Goal: Navigation & Orientation: Understand site structure

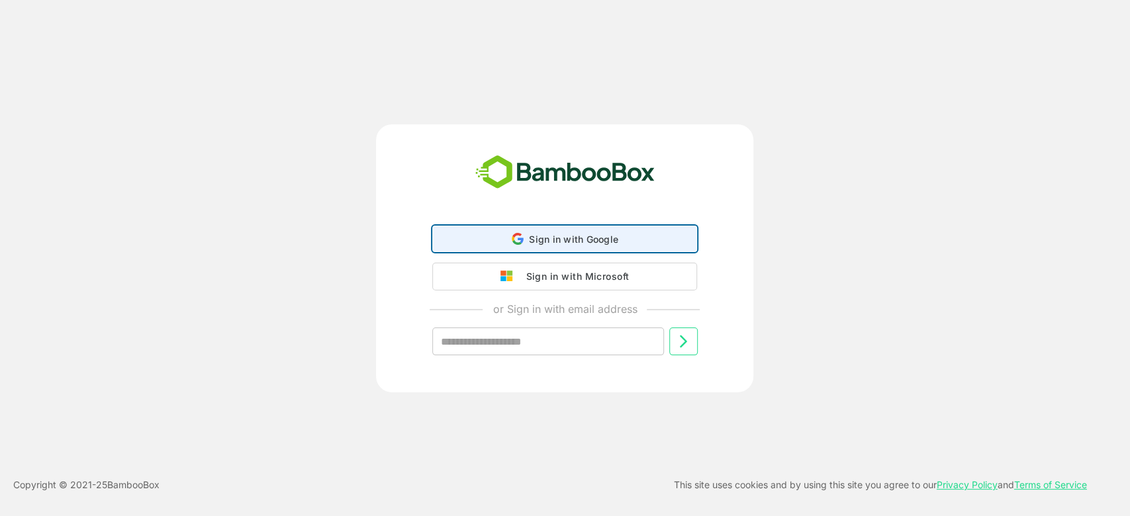
click at [559, 244] on span "Sign in with Google" at bounding box center [573, 239] width 89 height 11
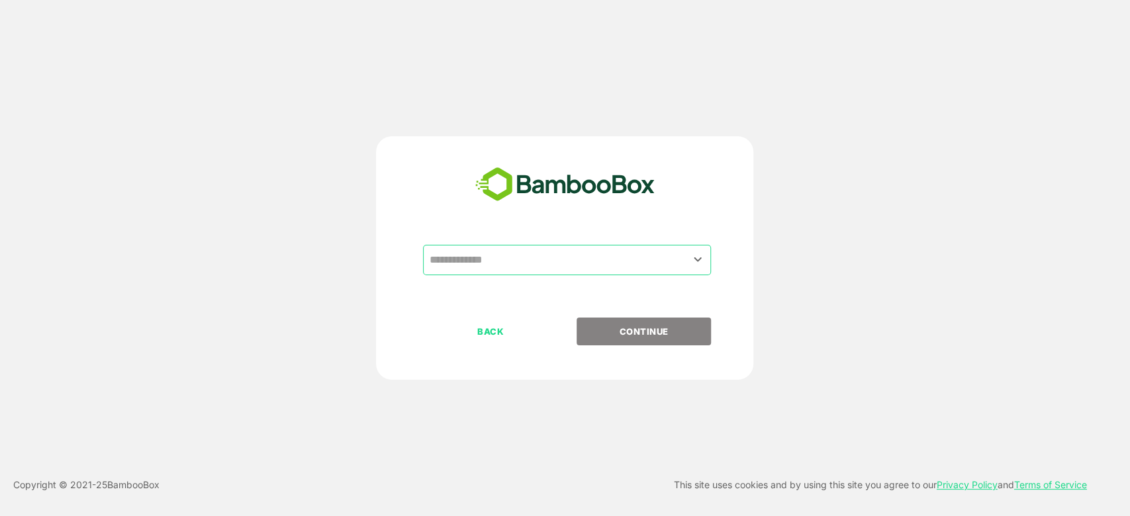
click at [531, 267] on input "text" at bounding box center [567, 260] width 283 height 25
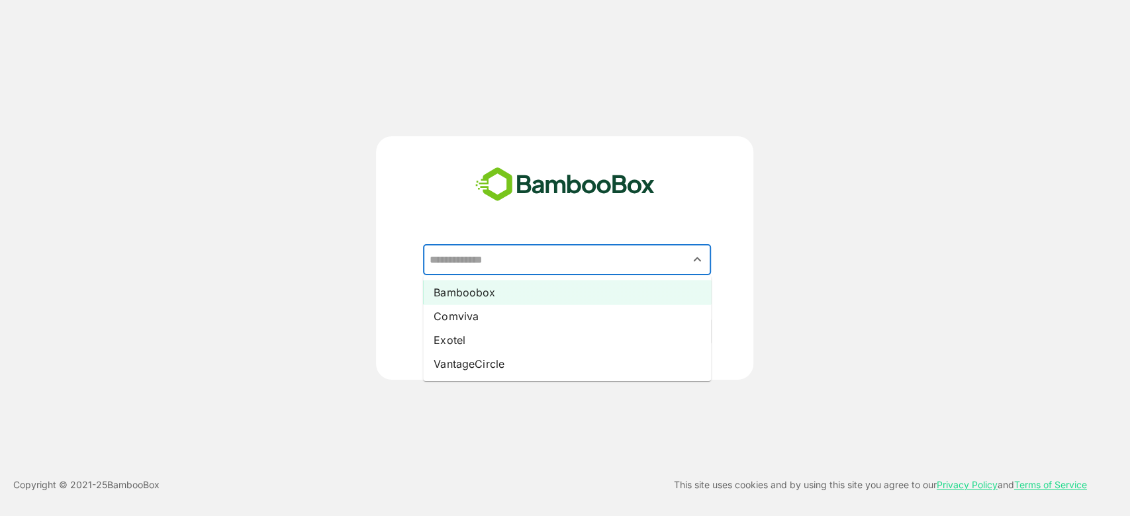
click at [500, 294] on li "Bamboobox" at bounding box center [567, 293] width 288 height 24
type input "*********"
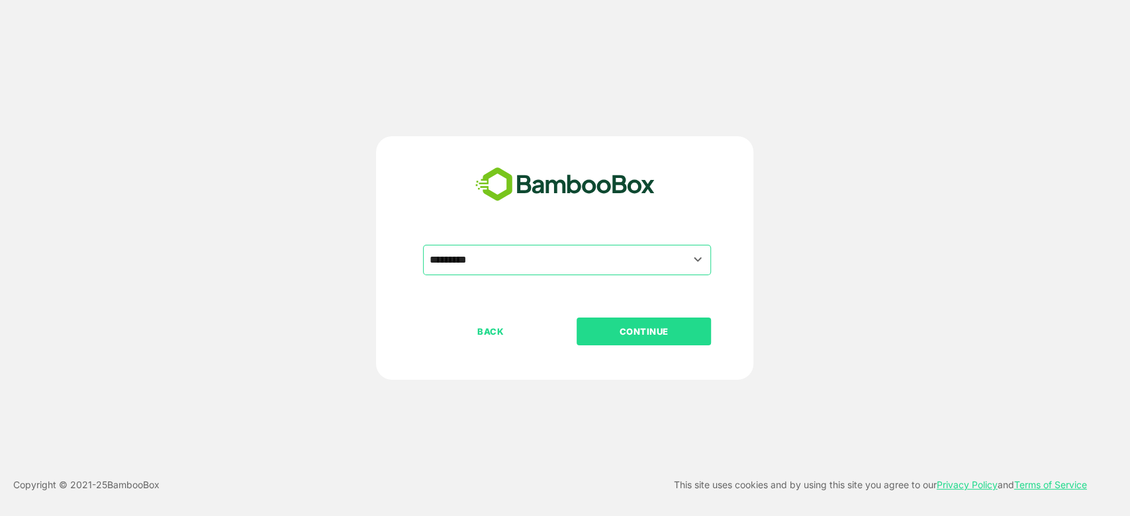
click at [681, 337] on p "CONTINUE" at bounding box center [644, 331] width 132 height 15
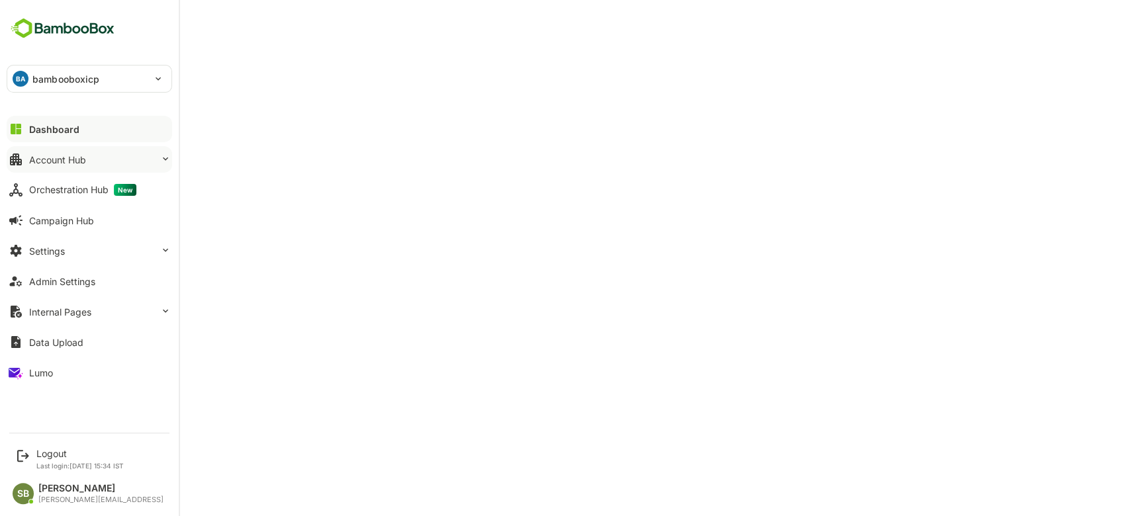
click at [79, 158] on div "Account Hub" at bounding box center [57, 159] width 57 height 11
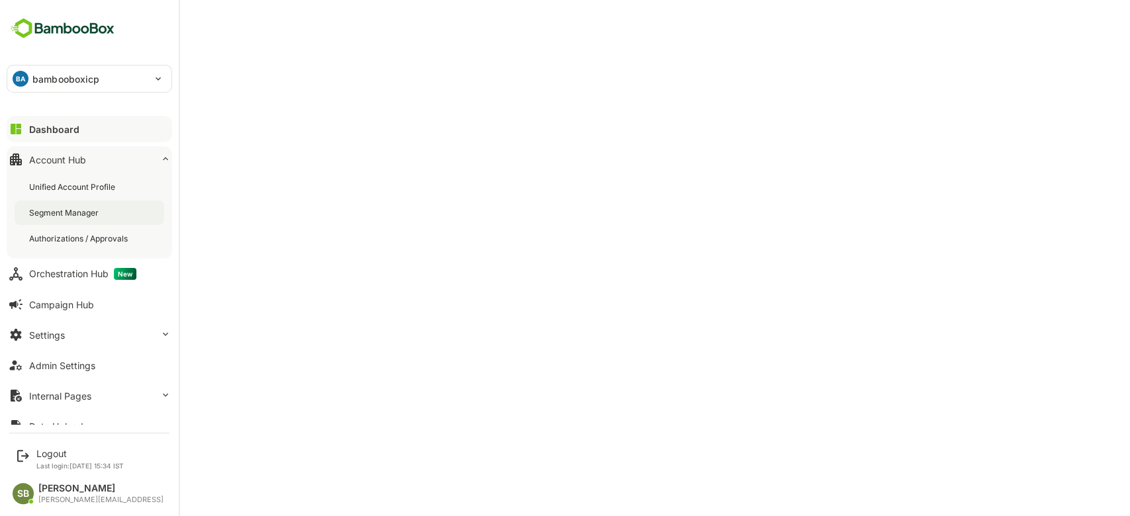
click at [95, 210] on div "Segment Manager" at bounding box center [65, 212] width 72 height 11
click at [74, 129] on div "Dashboard" at bounding box center [53, 129] width 48 height 11
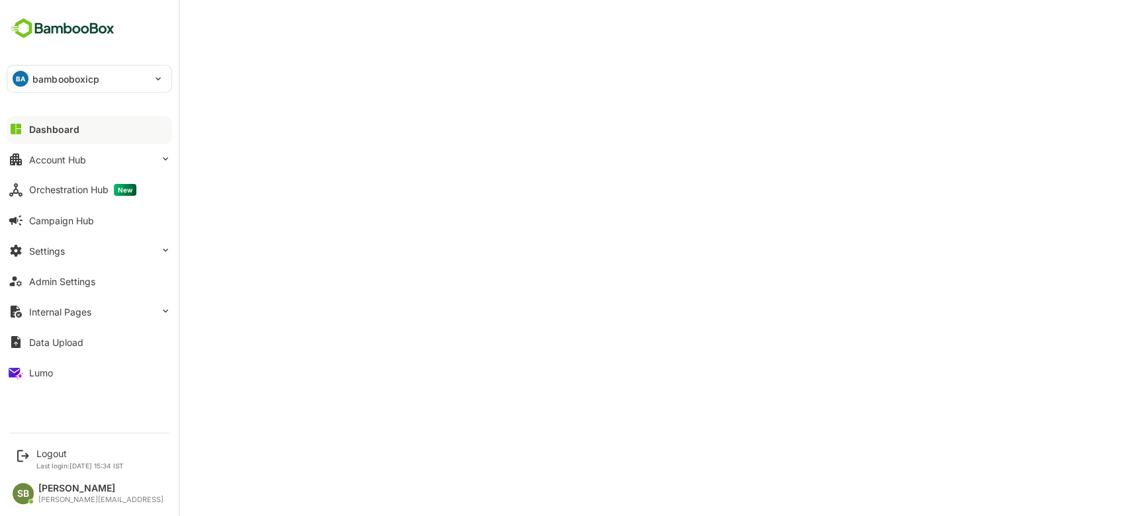
click at [42, 119] on button "Dashboard" at bounding box center [89, 129] width 165 height 26
click at [111, 154] on button "Account Hub" at bounding box center [89, 159] width 165 height 26
click at [89, 341] on button "Data Upload" at bounding box center [89, 342] width 165 height 26
click at [58, 373] on button "Lumo" at bounding box center [89, 372] width 165 height 26
click at [78, 251] on button "Settings" at bounding box center [89, 251] width 165 height 26
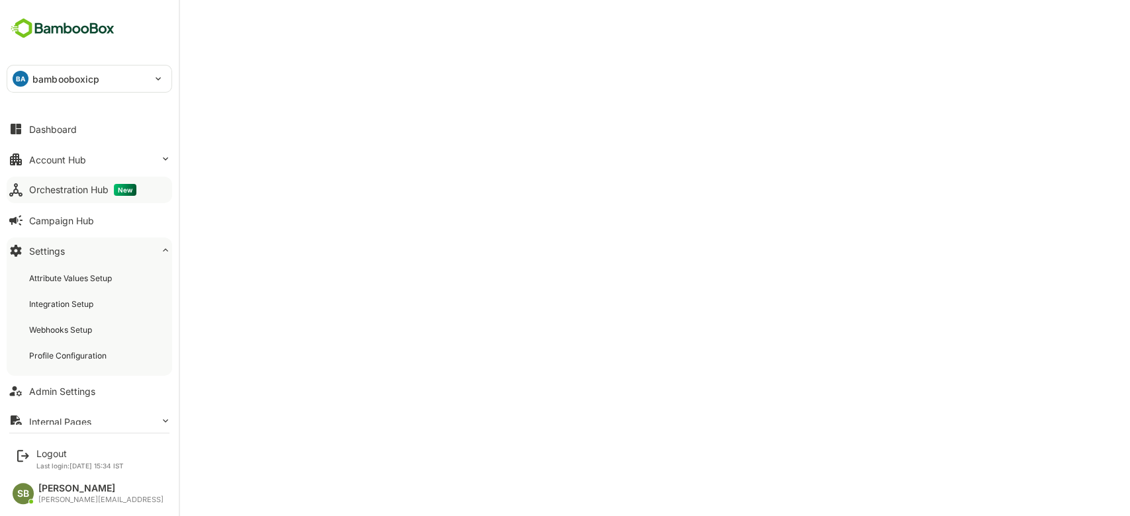
click at [98, 186] on div "Orchestration Hub New" at bounding box center [82, 190] width 107 height 12
